Goal: Entertainment & Leisure: Browse casually

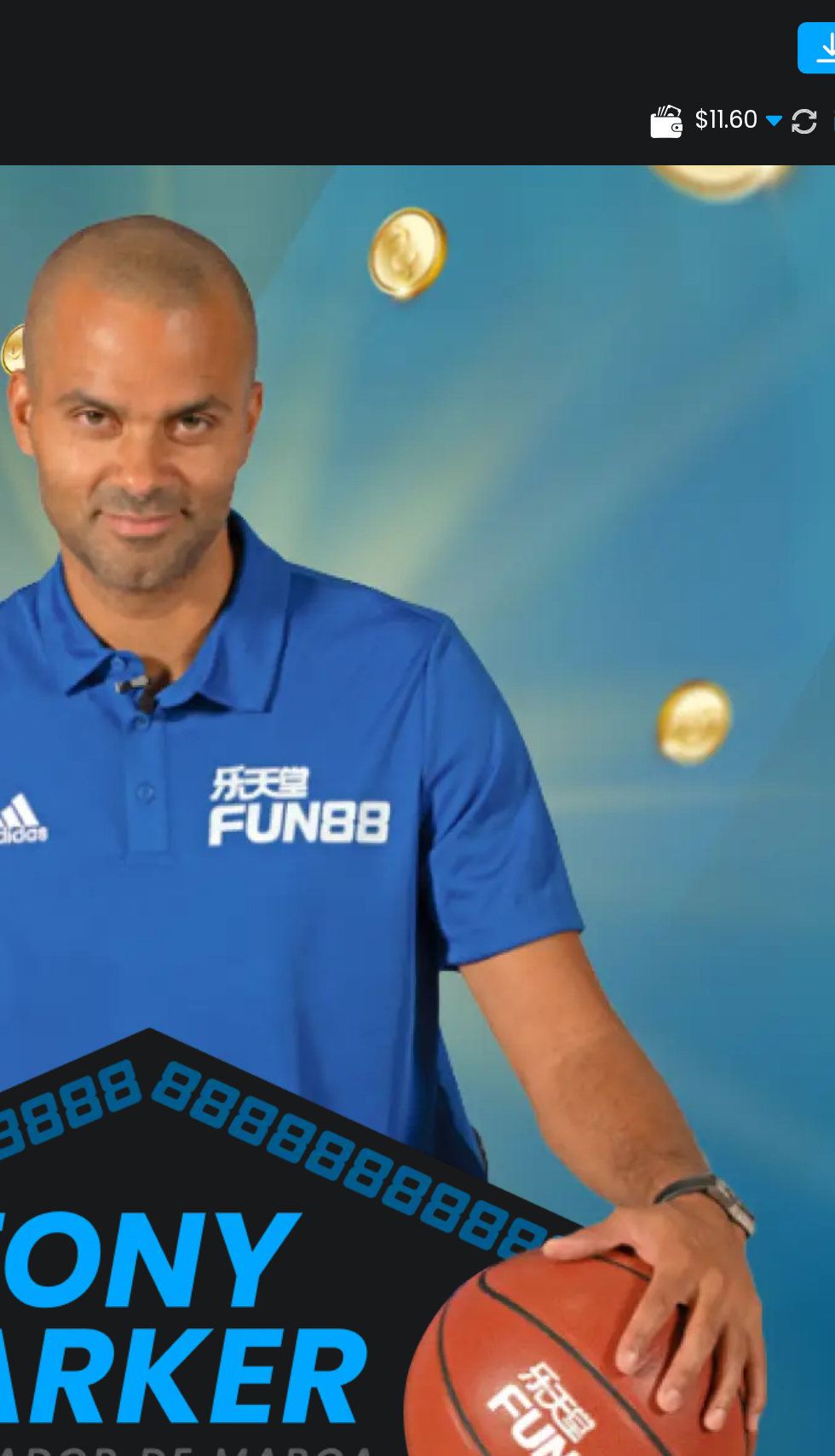
click at [785, 84] on div "$ 11.60 Dinero Real $ 11.60 Depósito Retiro" at bounding box center [417, 69] width 835 height 51
click at [795, 71] on use at bounding box center [788, 69] width 20 height 20
click at [790, 85] on div "$ 39.60 Dinero Real $ 39.60 Depósito Retiro" at bounding box center [417, 69] width 835 height 51
click at [792, 83] on button at bounding box center [790, 70] width 32 height 32
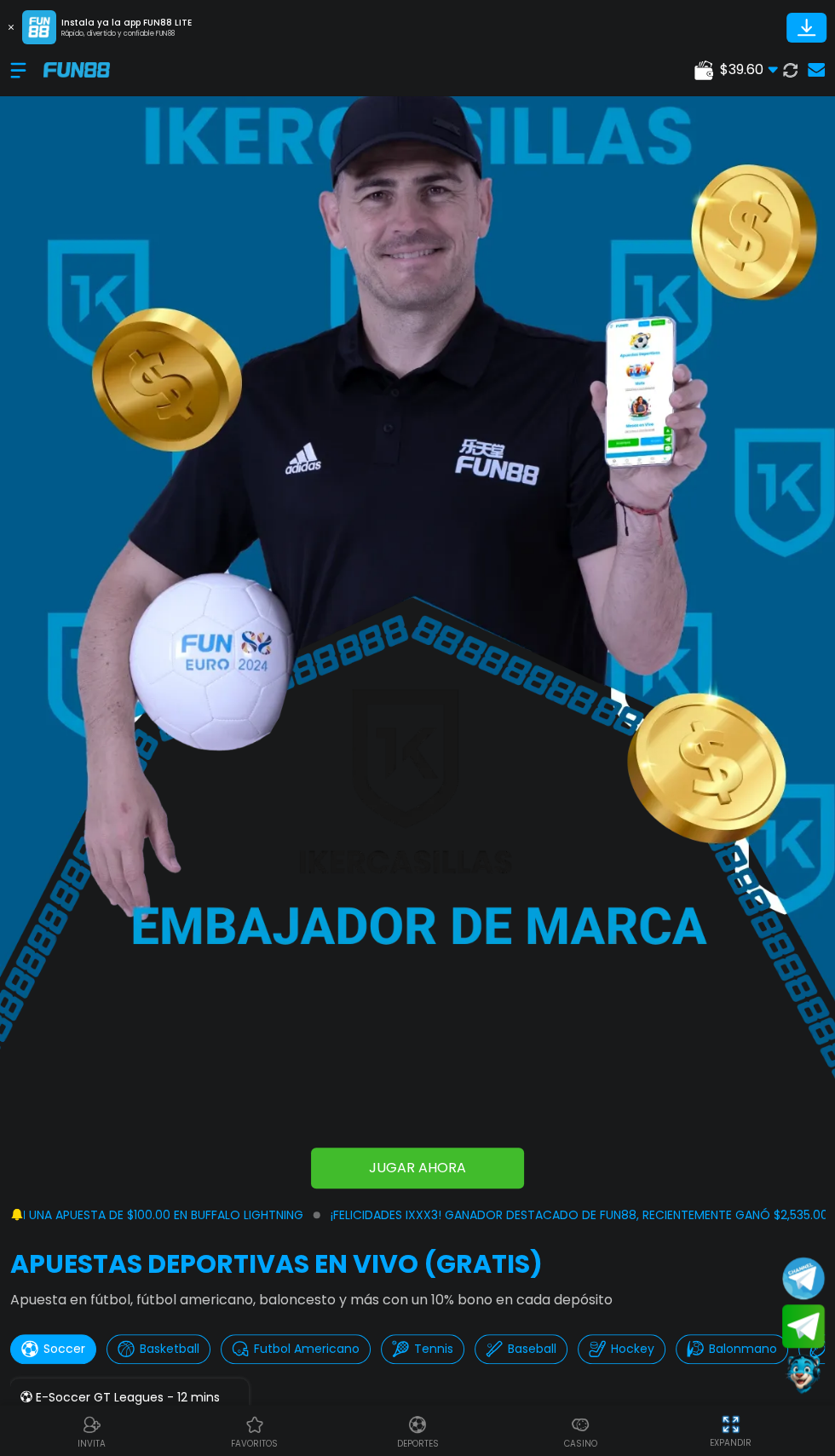
click at [9, 90] on div "$ 39.60 Dinero Real $ 39.60 Depósito Retiro" at bounding box center [417, 69] width 835 height 51
click at [27, 84] on div at bounding box center [27, 69] width 33 height 50
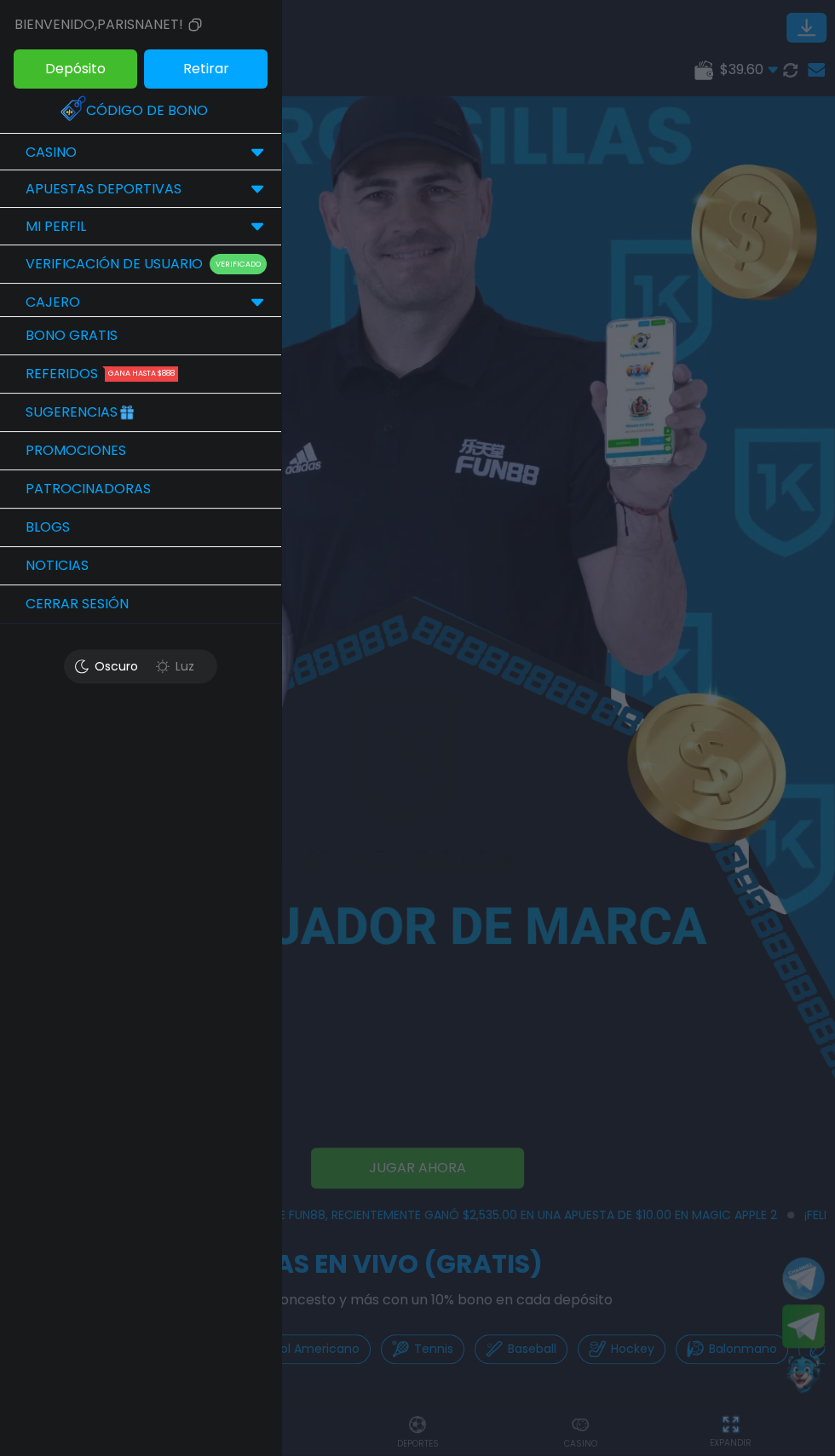
click at [28, 164] on div "CASINO" at bounding box center [140, 152] width 281 height 38
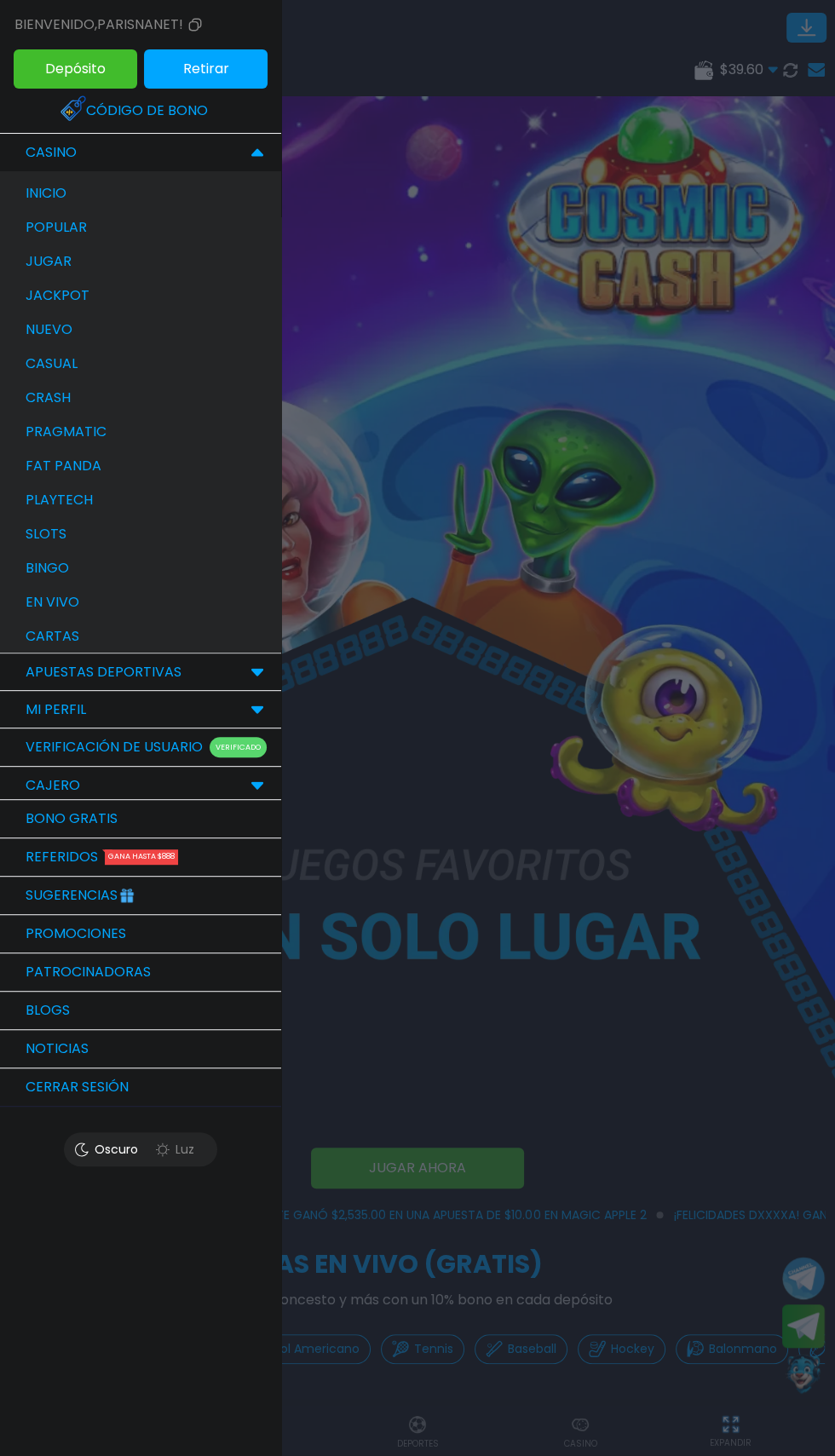
click at [34, 252] on p "jugar" at bounding box center [48, 261] width 46 height 20
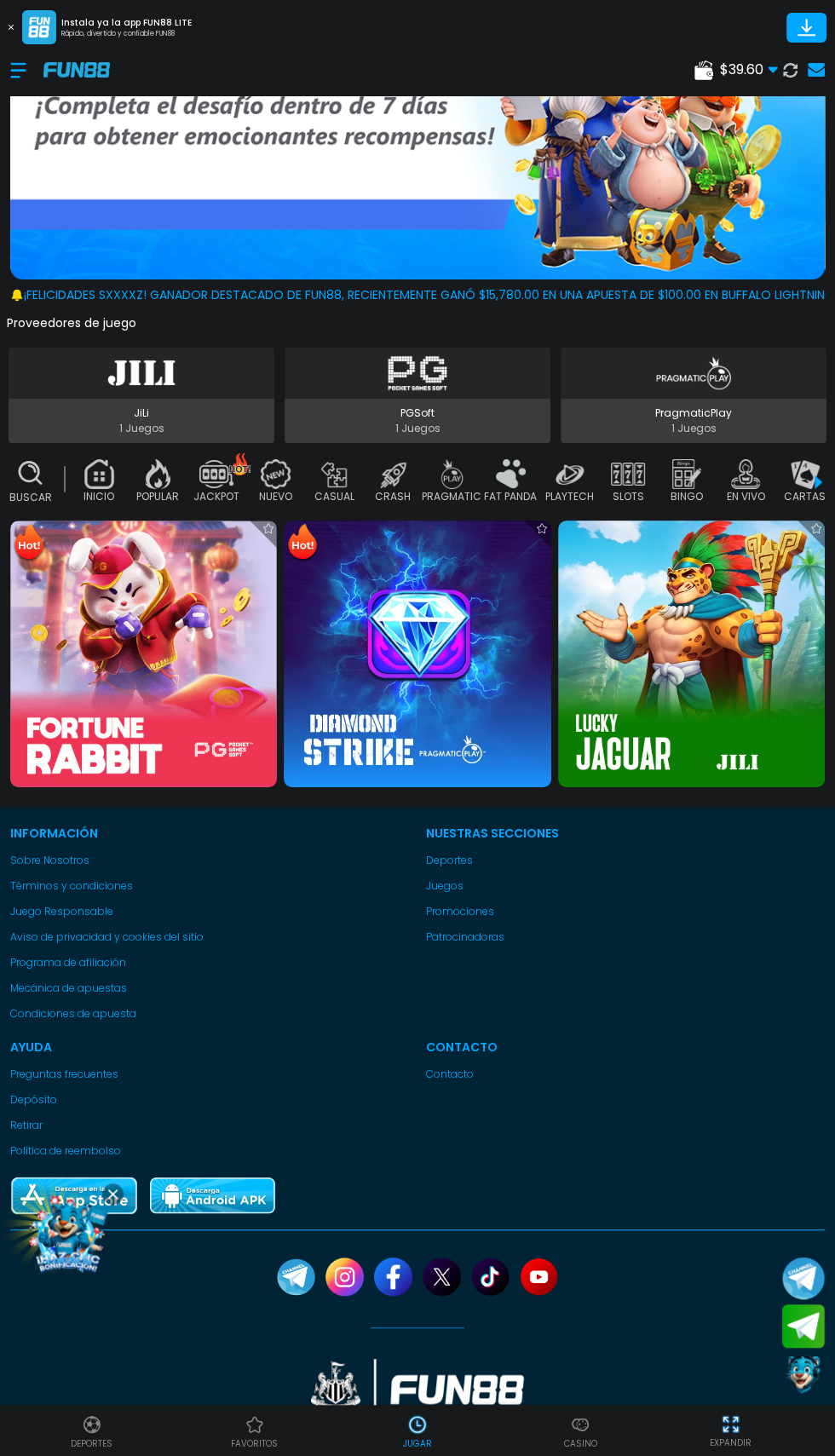
scroll to position [241, 0]
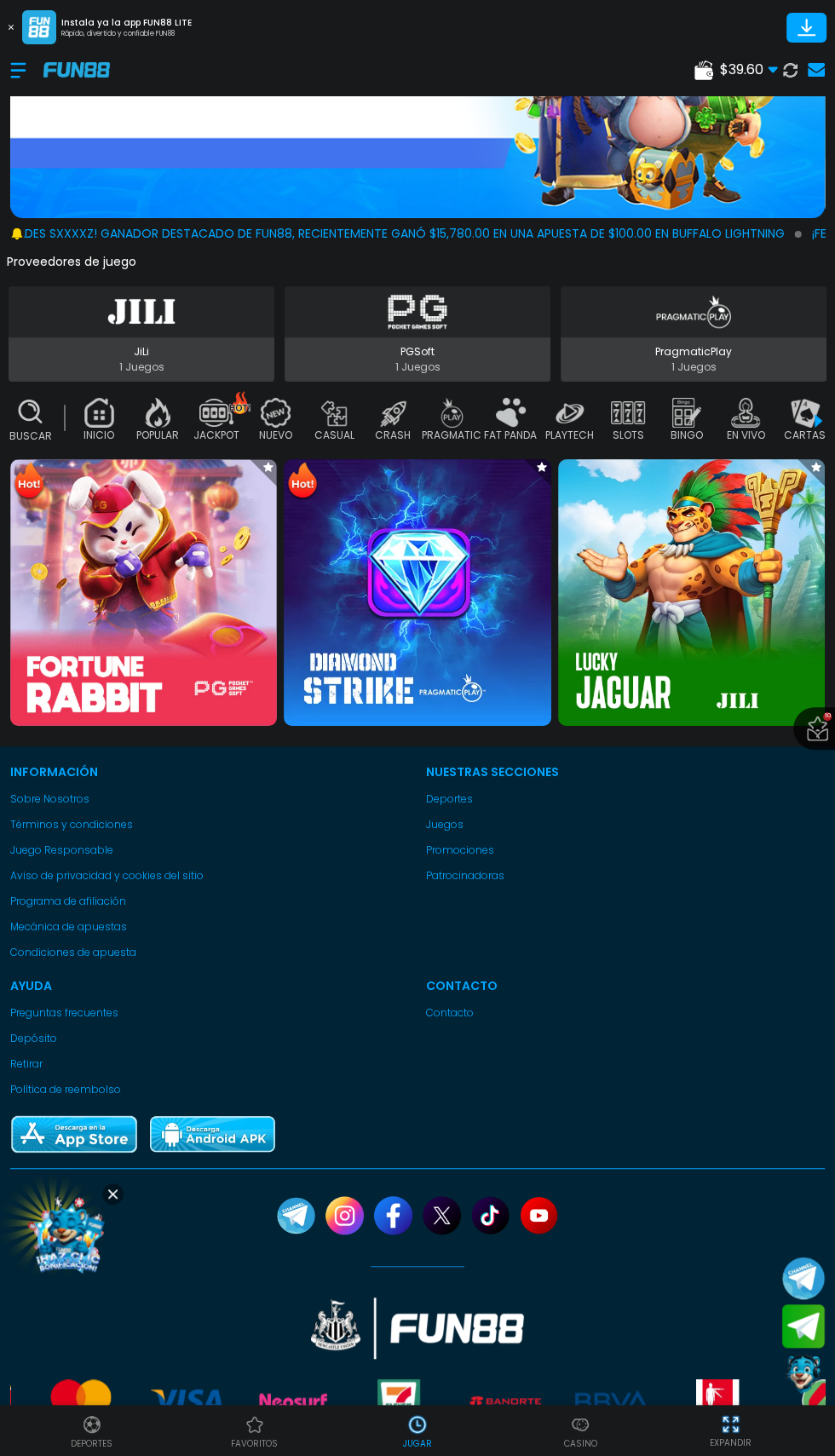
click at [736, 652] on img at bounding box center [691, 593] width 267 height 267
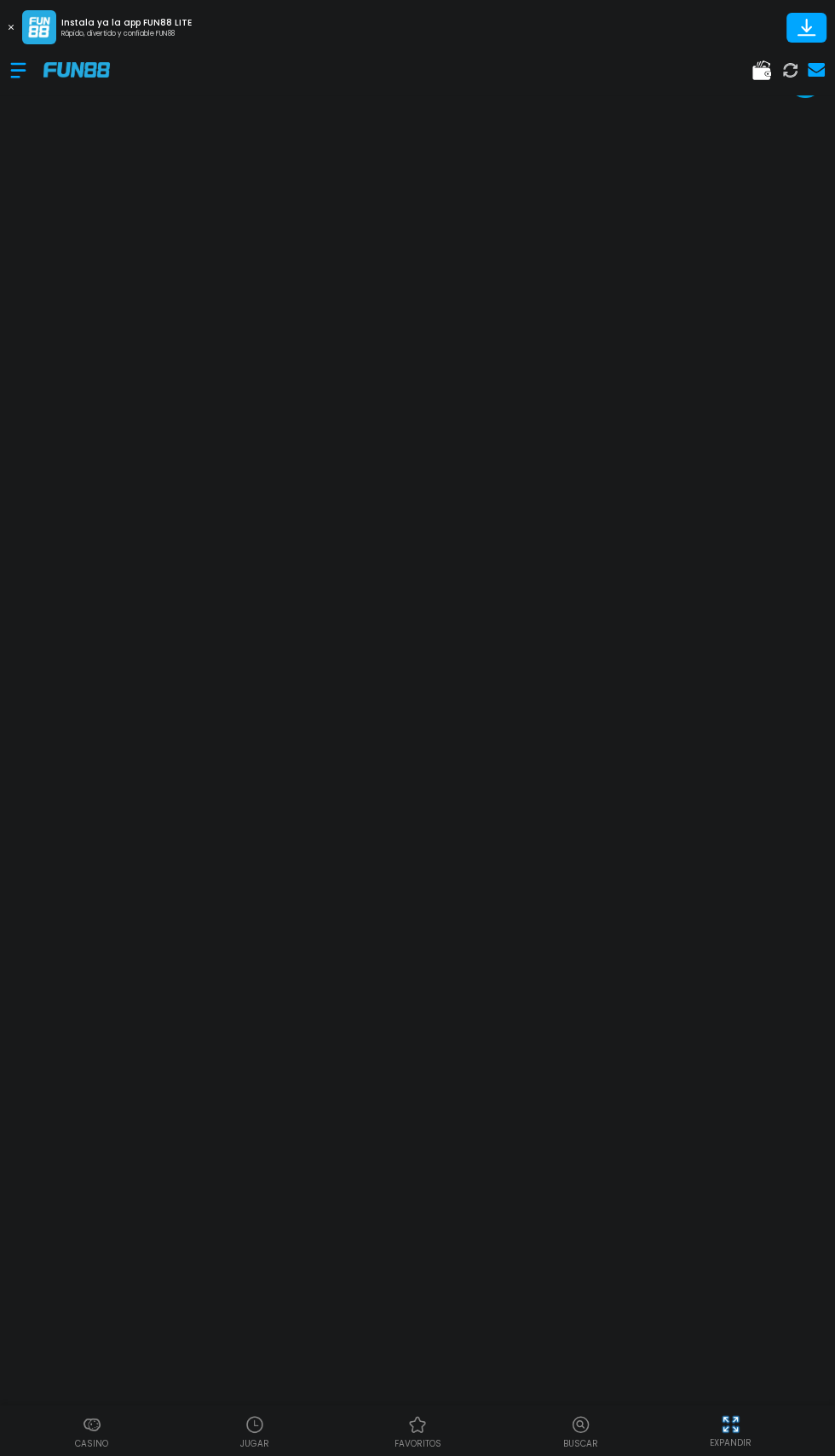
click at [18, 79] on div at bounding box center [27, 69] width 33 height 50
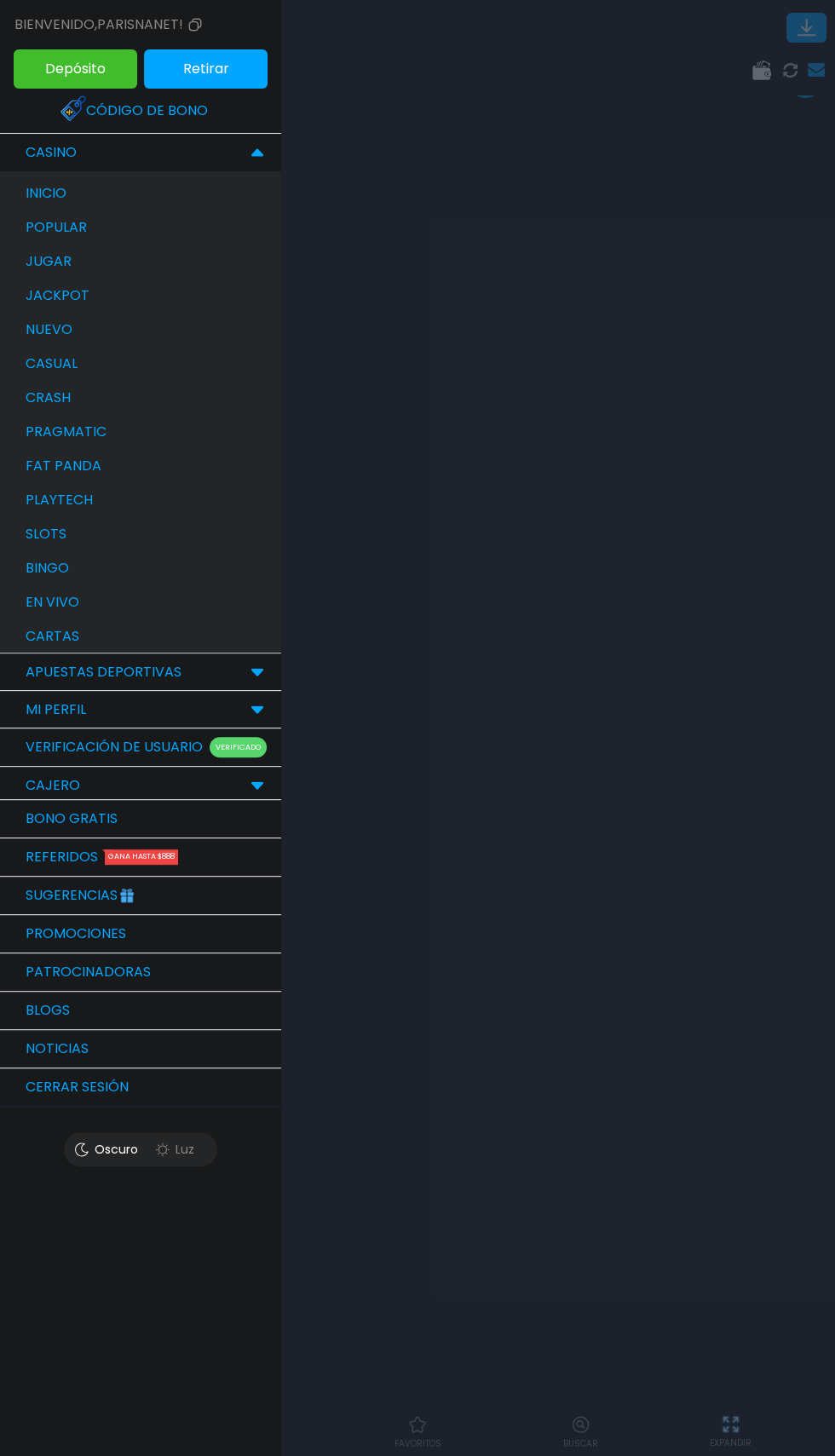
click at [28, 829] on link "Bono Gratis" at bounding box center [140, 819] width 281 height 39
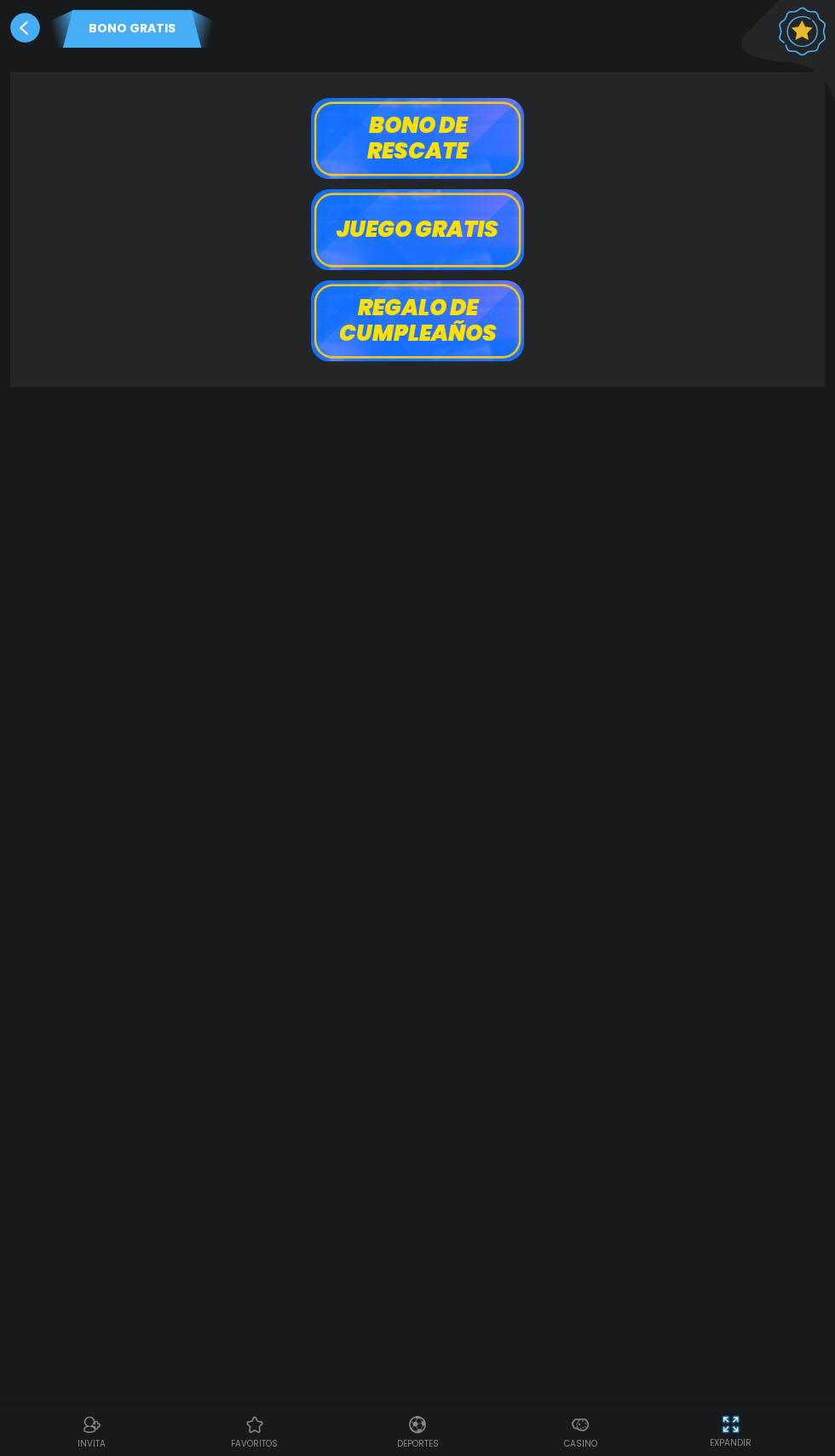
click at [370, 155] on button "Bono de rescate" at bounding box center [417, 139] width 212 height 81
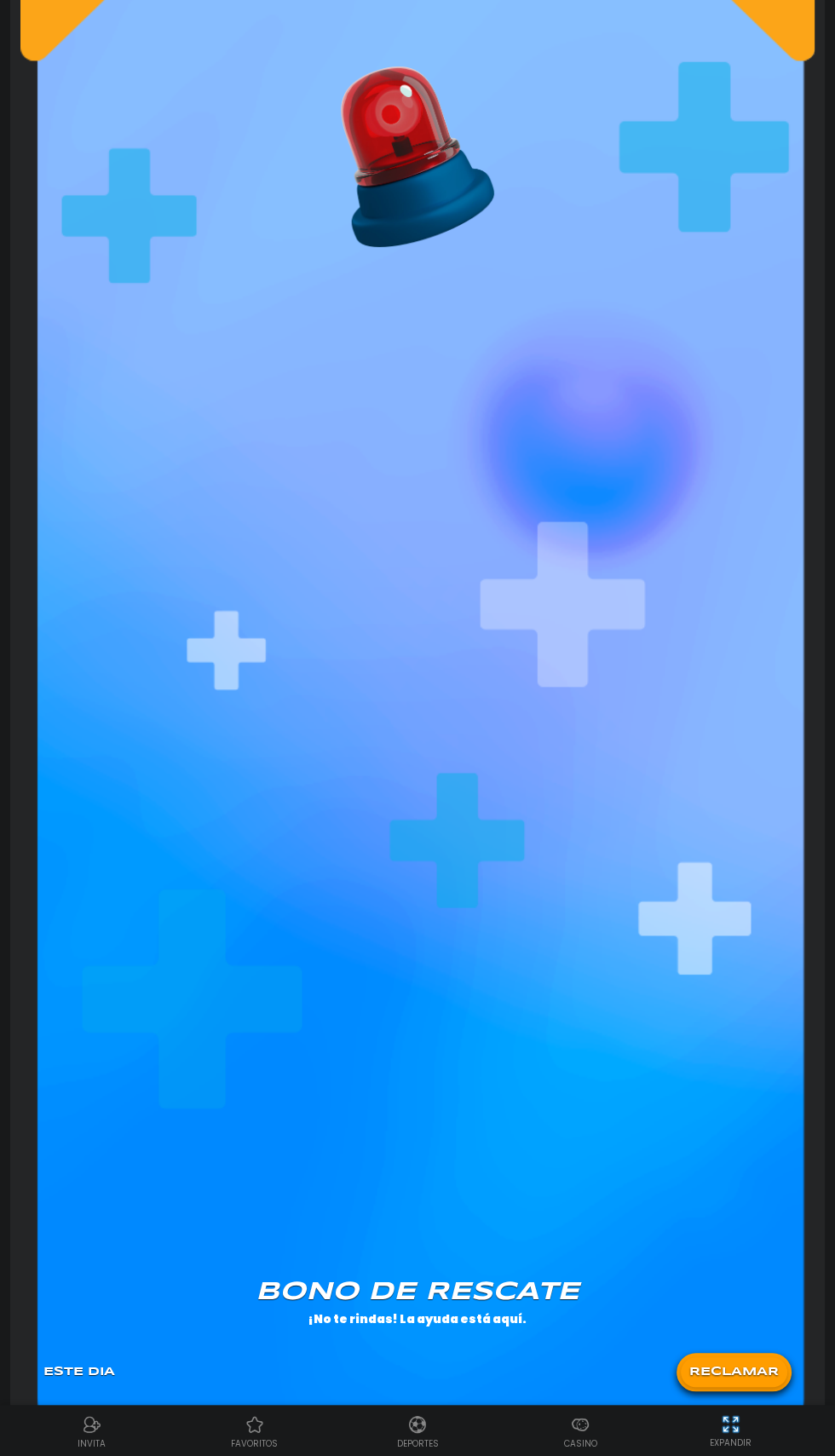
scroll to position [270, 0]
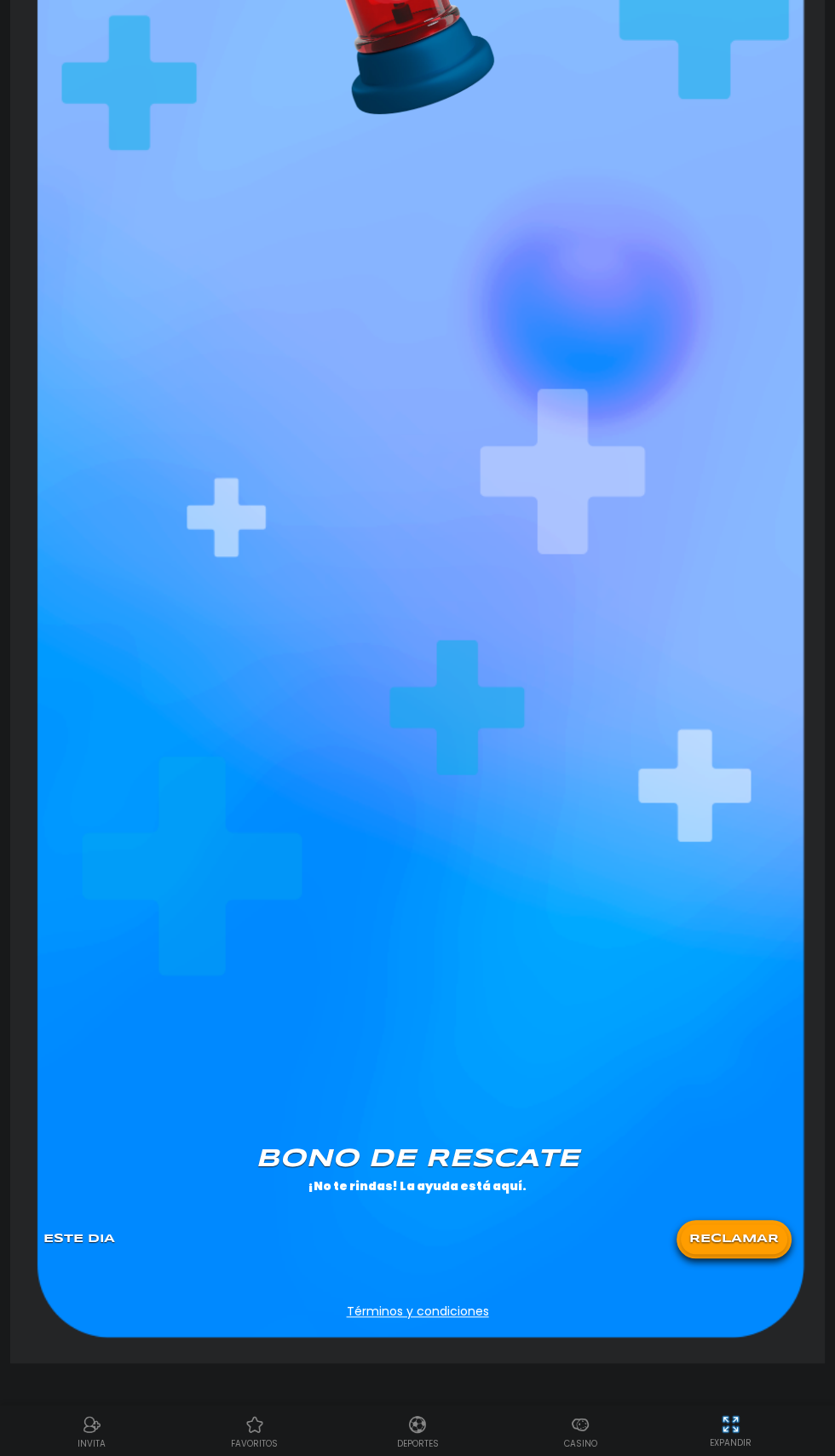
click at [724, 1279] on div "[PERSON_NAME] de rescate ¡No te rindas! La ayuda está aquí. Este Dia RECLAMAR" at bounding box center [417, 1209] width 768 height 146
click at [719, 1237] on button "RECLAMAR" at bounding box center [733, 1239] width 106 height 30
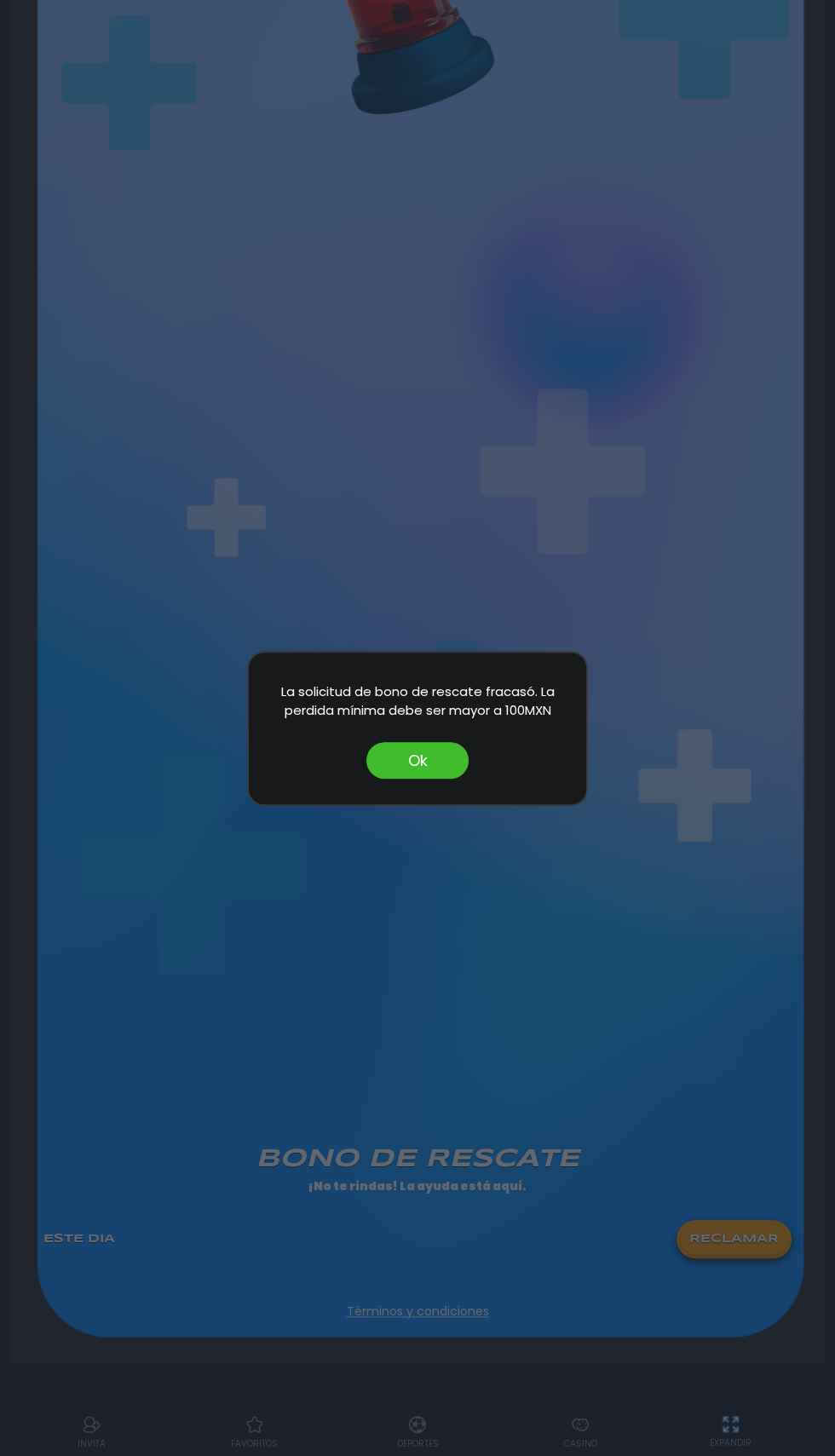
click at [373, 761] on button "Ok" at bounding box center [417, 760] width 102 height 37
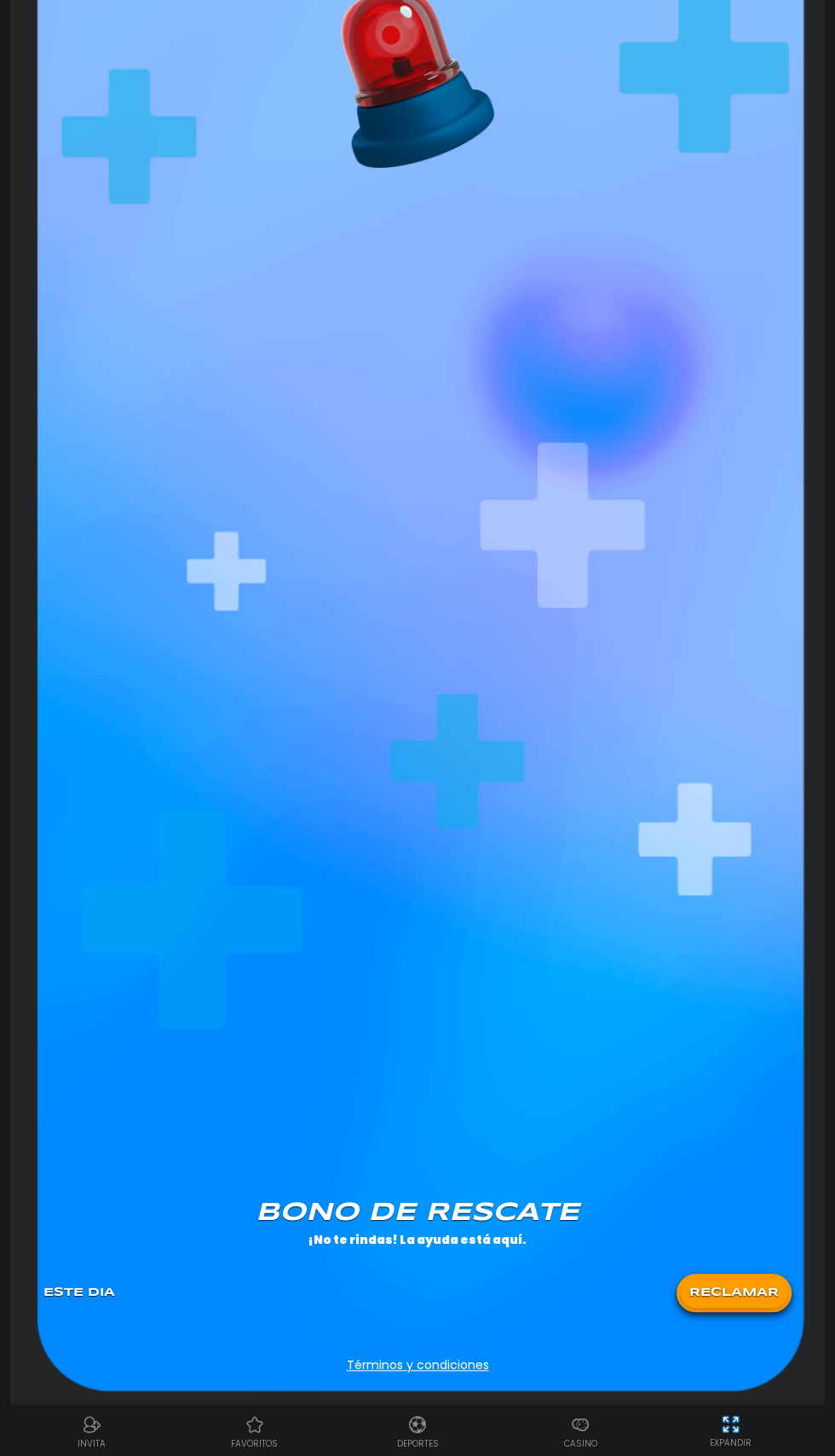
scroll to position [0, 0]
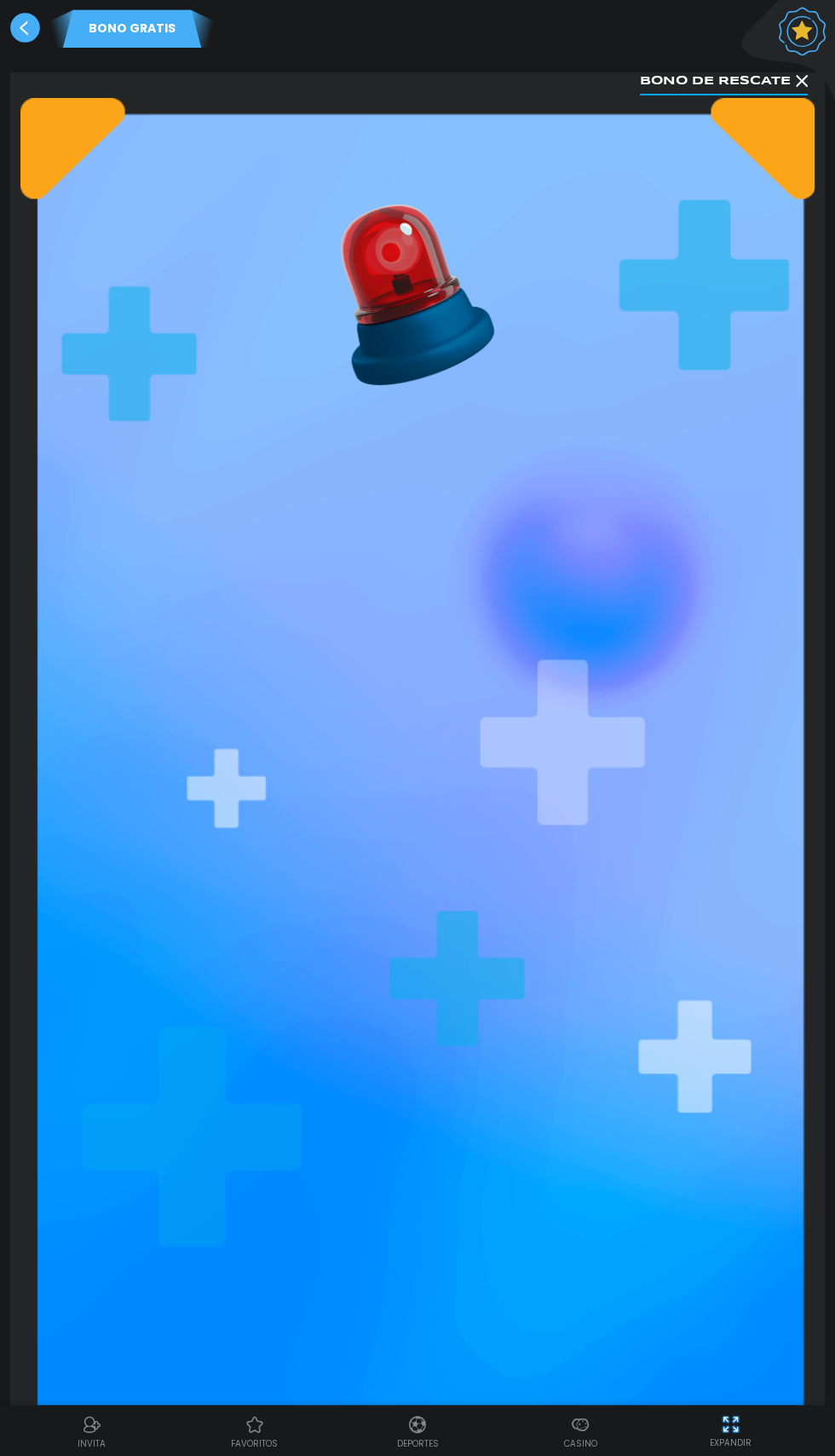
click at [13, 76] on div "[PERSON_NAME] de rescate [PERSON_NAME] de rescate ¡No te rindas! La ayuda está …" at bounding box center [417, 853] width 814 height 1561
click at [23, 27] on use at bounding box center [25, 28] width 30 height 30
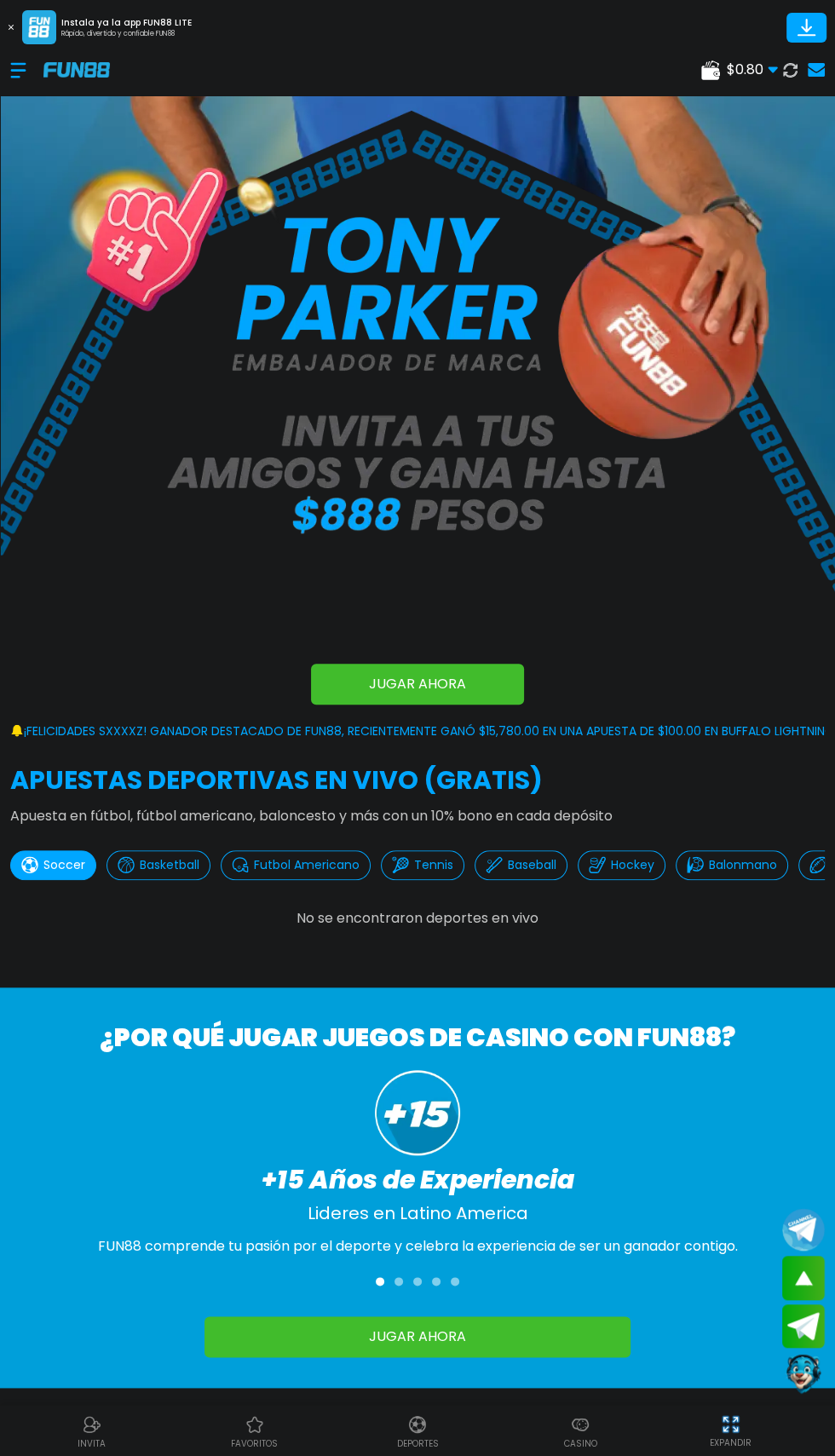
scroll to position [487, 0]
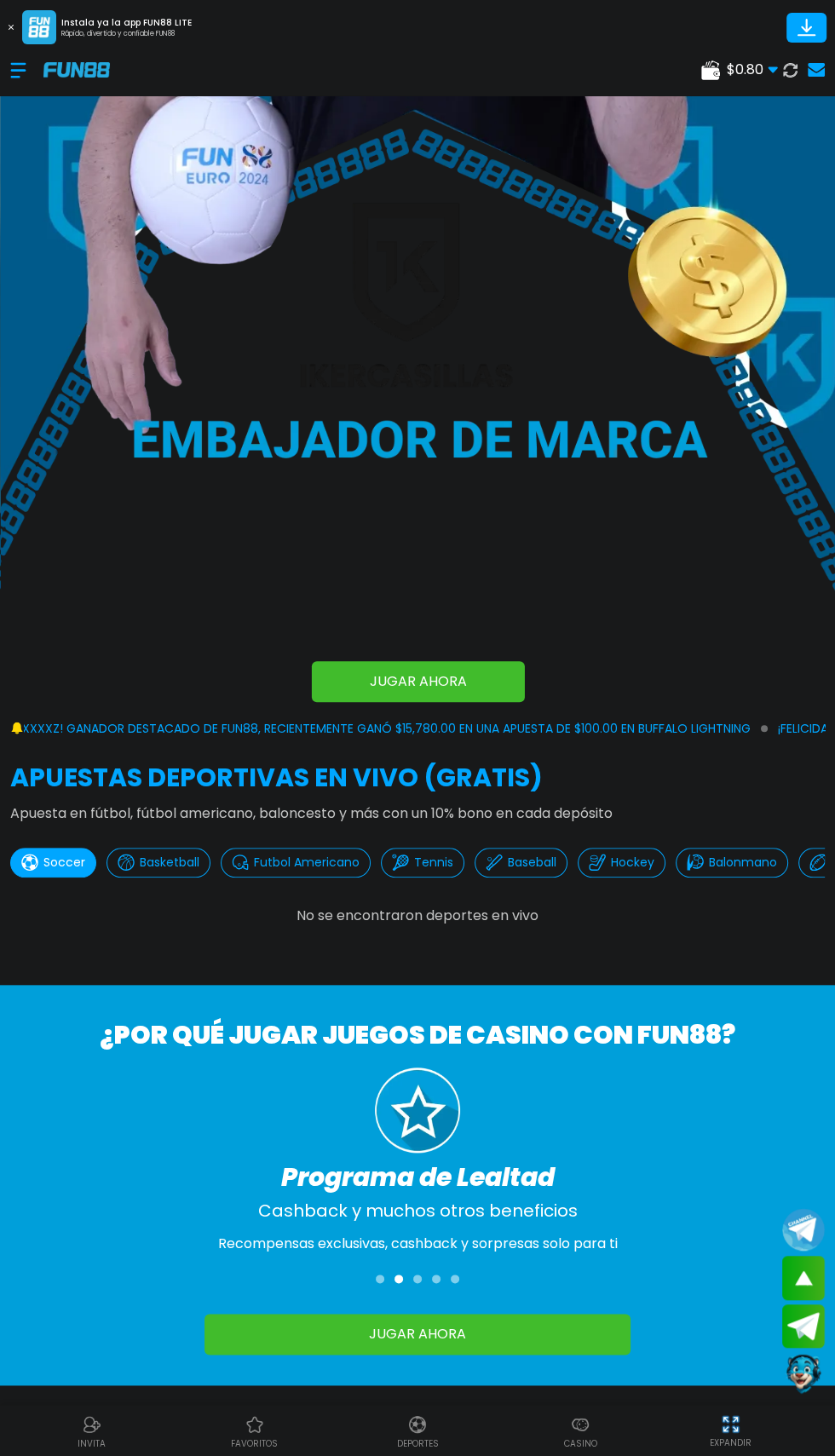
click at [248, 1443] on p "favoritos" at bounding box center [254, 1443] width 47 height 13
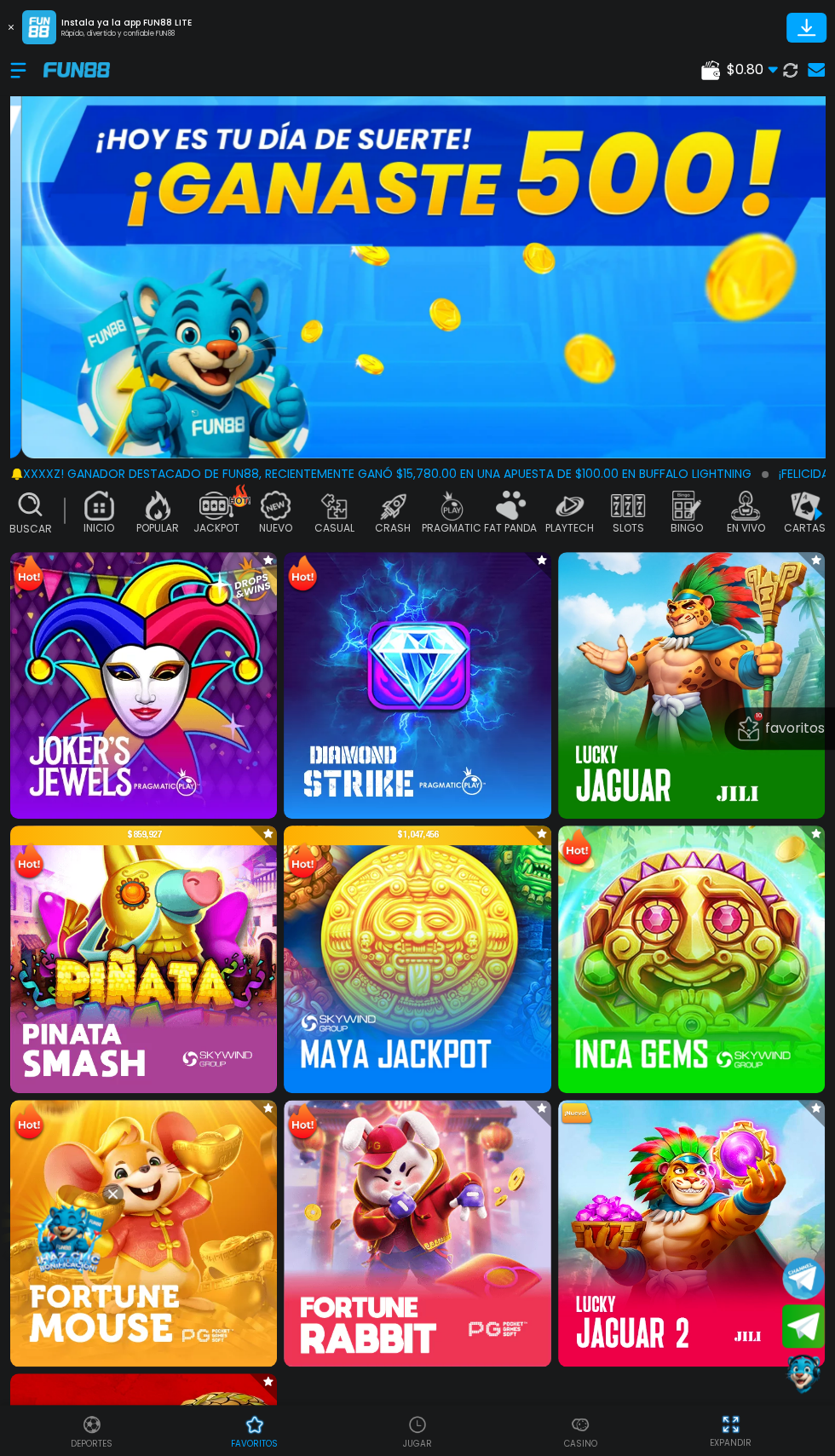
click at [362, 751] on img at bounding box center [417, 686] width 267 height 267
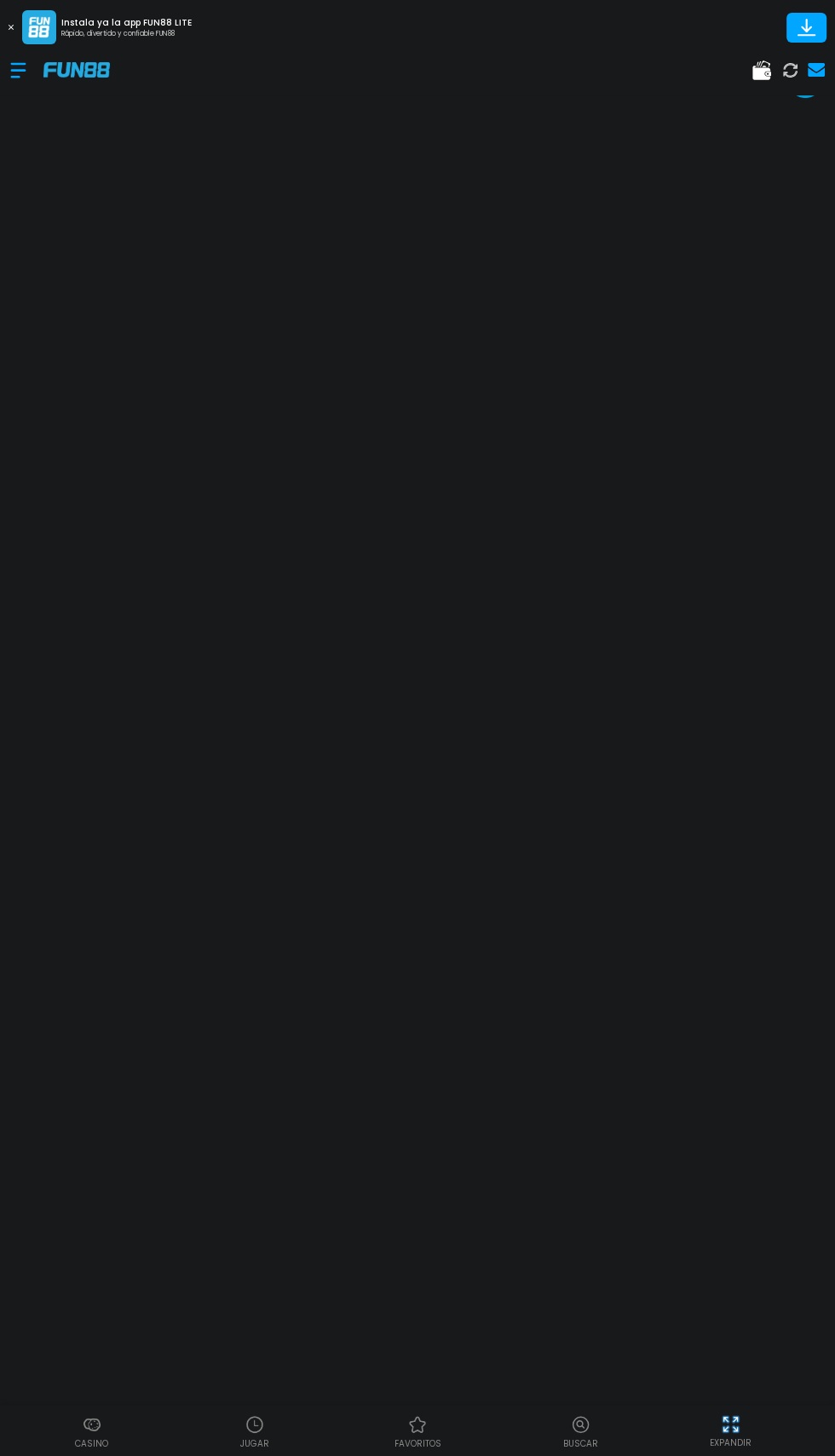
click at [248, 1444] on p "JUGAR" at bounding box center [255, 1443] width 29 height 13
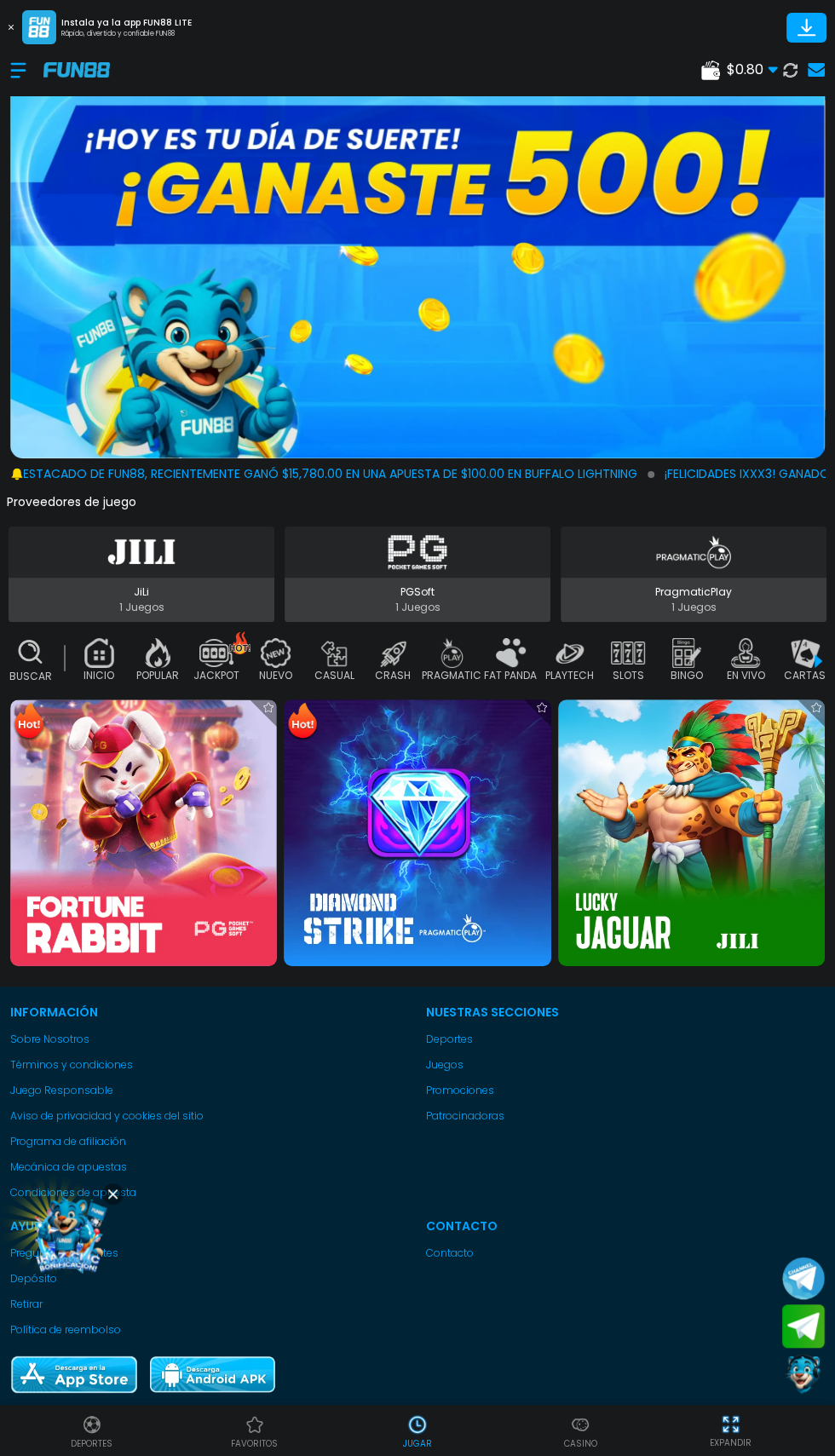
click at [97, 668] on p "INICIO" at bounding box center [98, 674] width 31 height 15
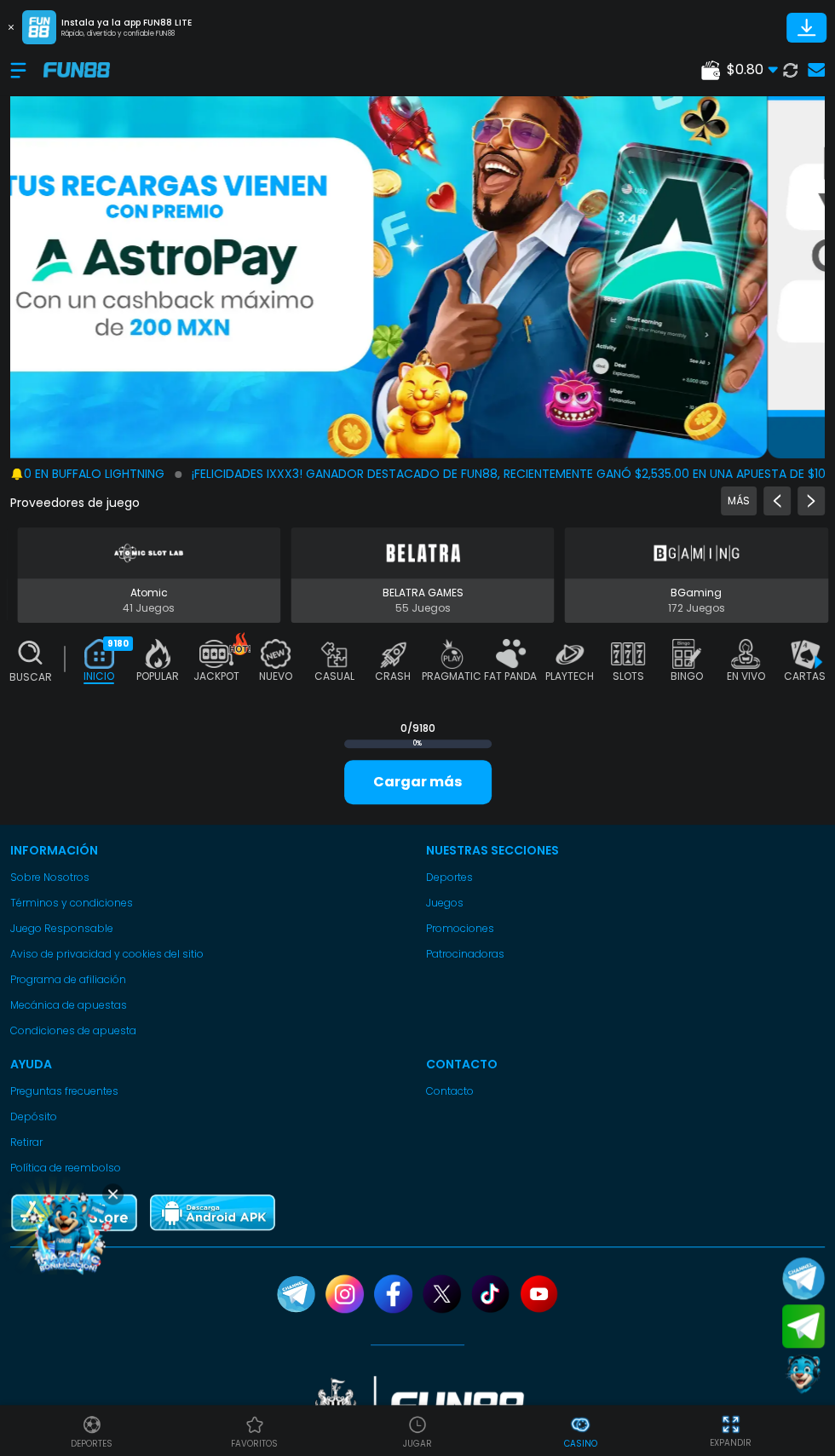
click at [219, 1426] on div "favoritos" at bounding box center [254, 1431] width 162 height 39
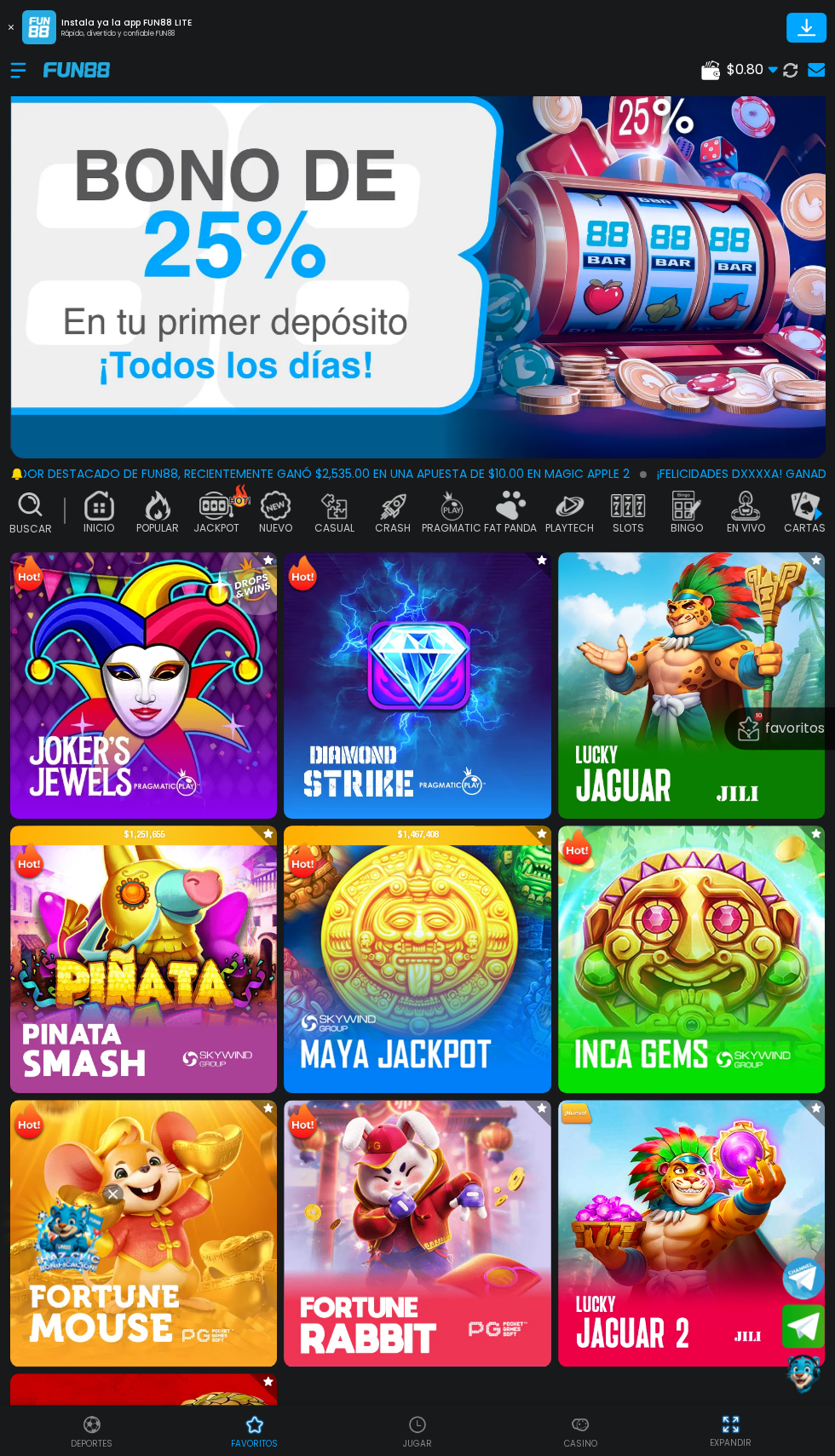
click at [144, 667] on img at bounding box center [144, 686] width 267 height 267
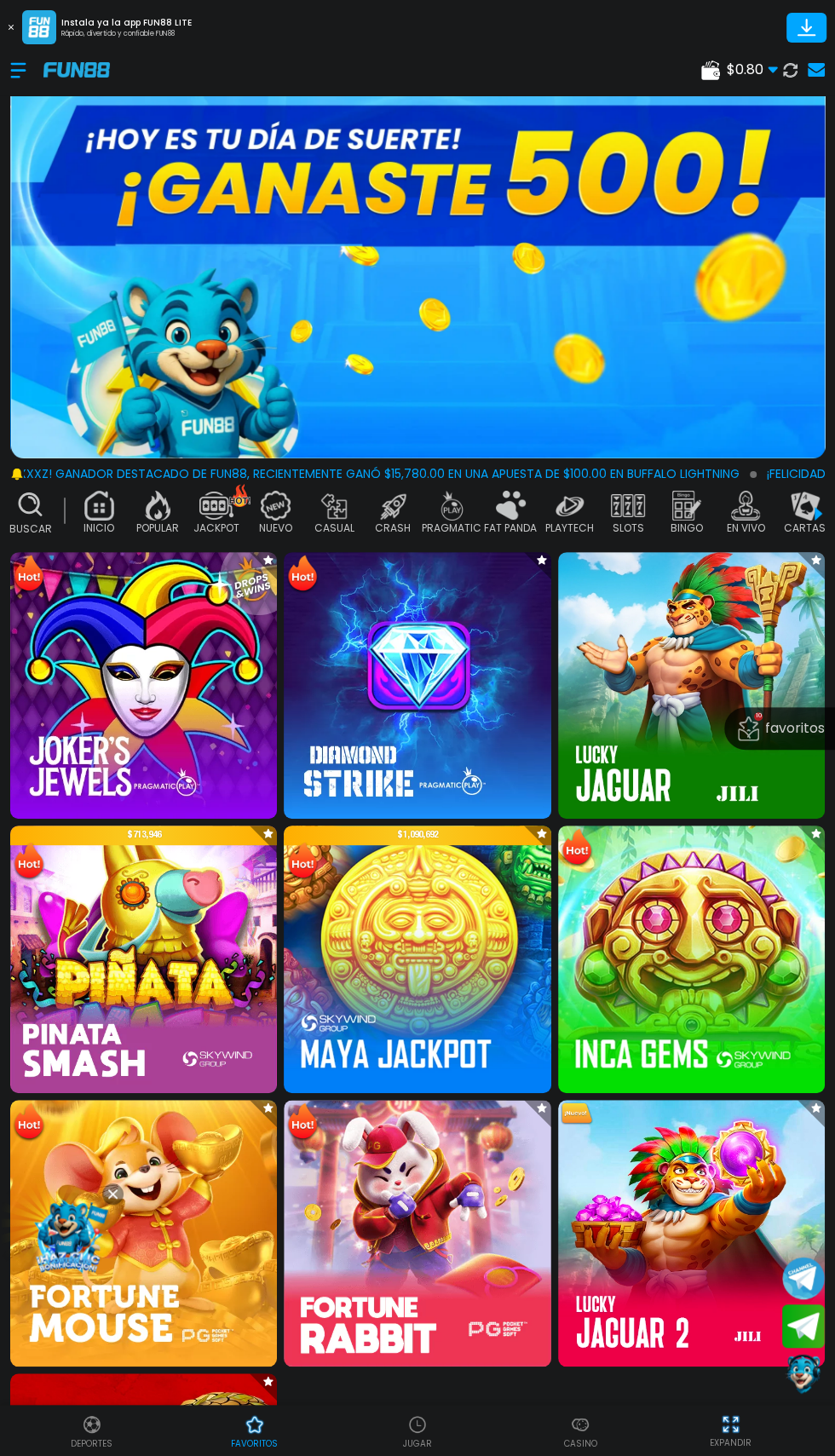
click at [405, 698] on img at bounding box center [417, 686] width 267 height 267
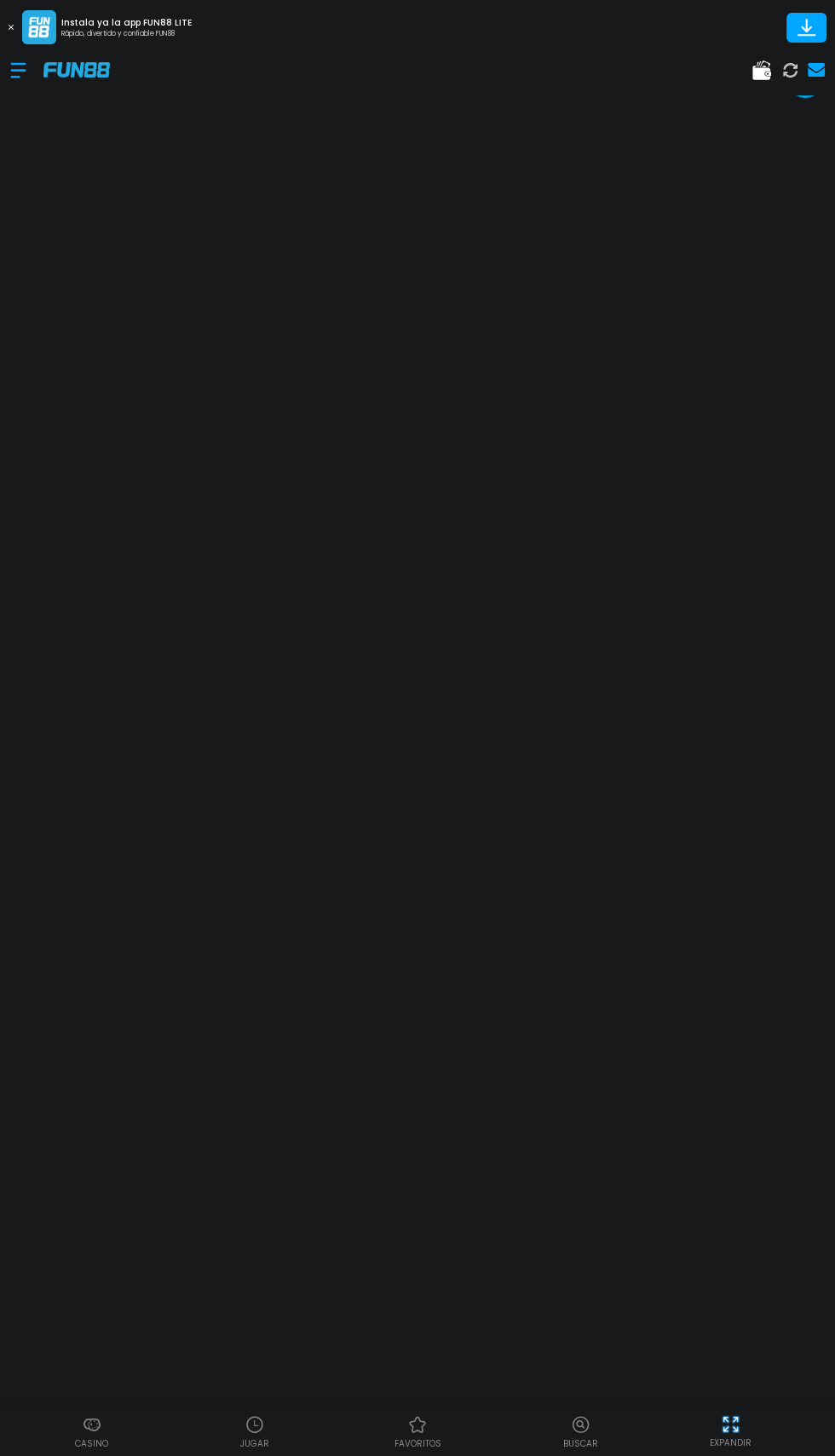
scroll to position [54, 0]
click at [775, 1413] on div "EXPANDIR" at bounding box center [731, 1430] width 188 height 39
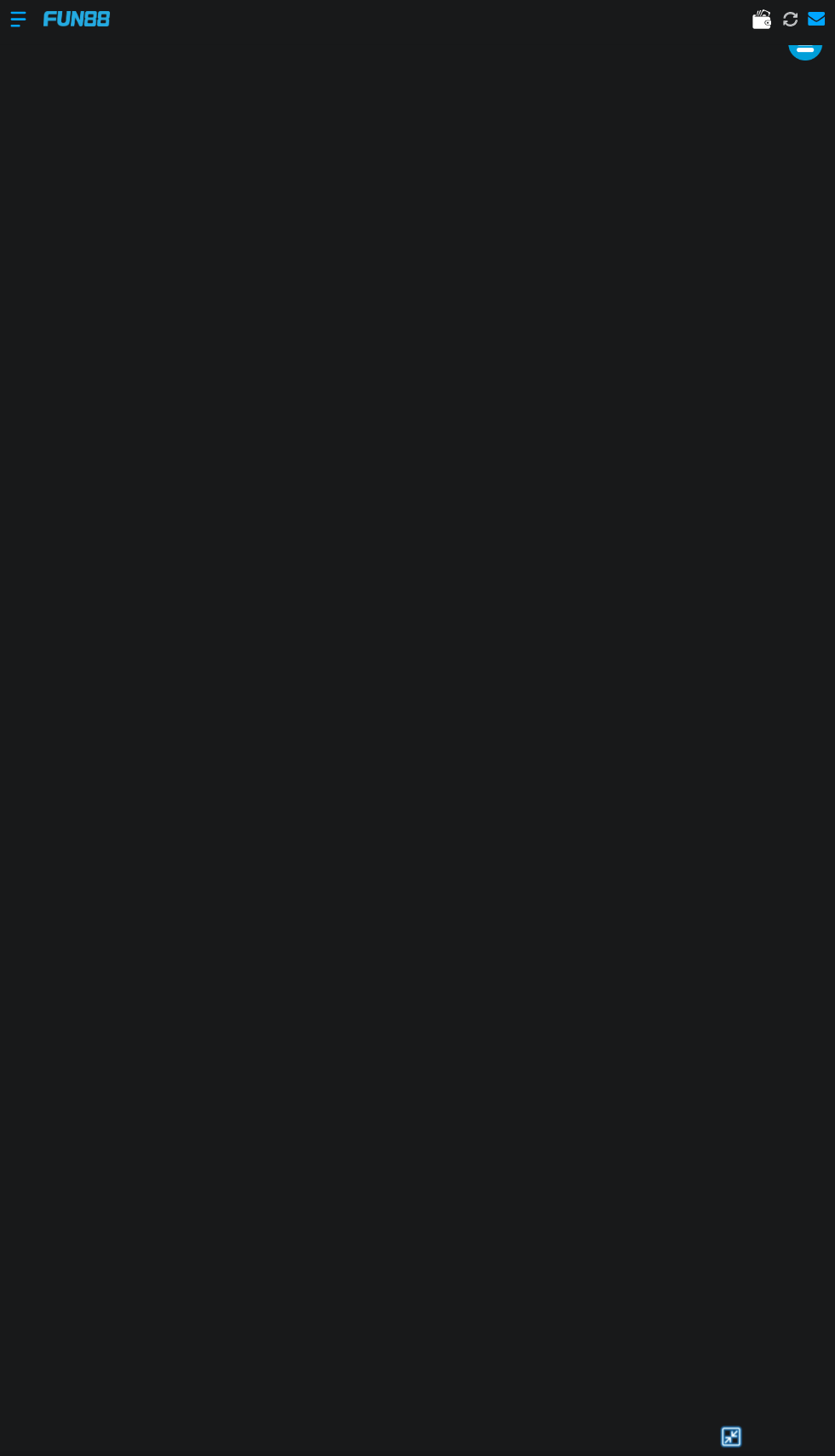
scroll to position [0, 0]
